Goal: Information Seeking & Learning: Understand process/instructions

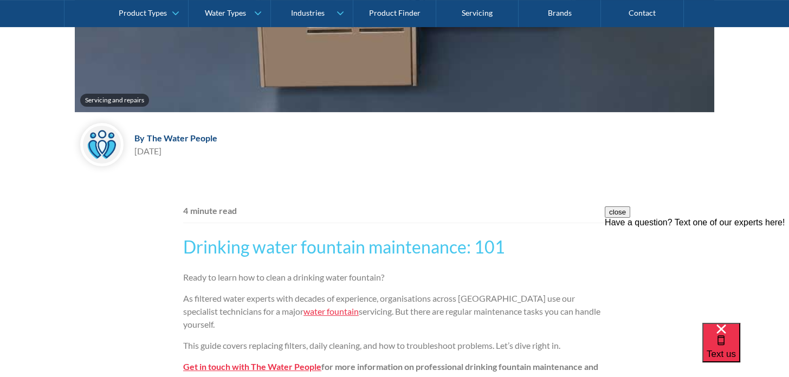
scroll to position [542, 0]
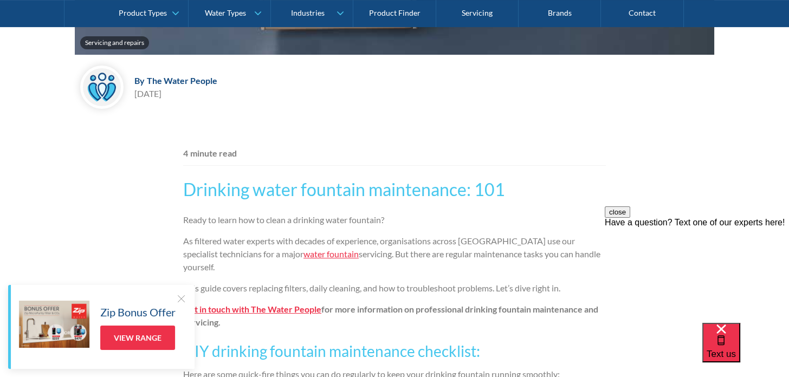
click at [474, 192] on h2 "Drinking water fountain maintenance: 101" at bounding box center [394, 190] width 423 height 26
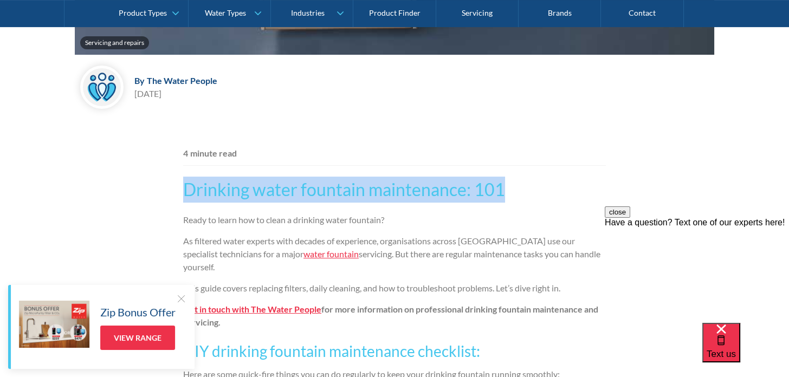
drag, startPoint x: 523, startPoint y: 190, endPoint x: 174, endPoint y: 192, distance: 349.0
copy h2 "Drinking water fountain maintenance: 101"
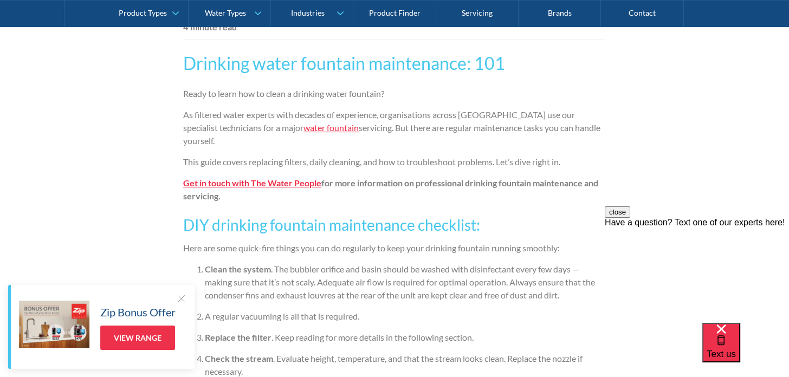
scroll to position [650, 0]
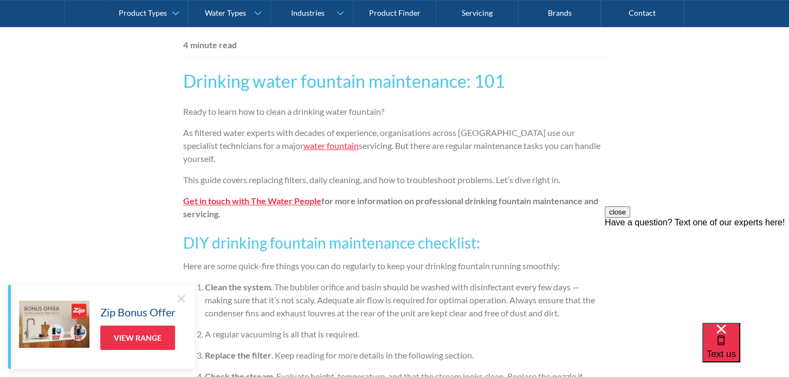
click at [184, 294] on div at bounding box center [181, 298] width 11 height 11
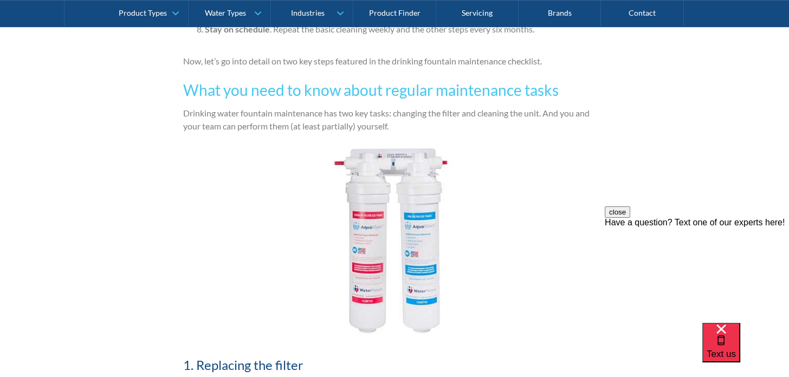
scroll to position [1138, 0]
